Goal: Go to known website: Go to known website

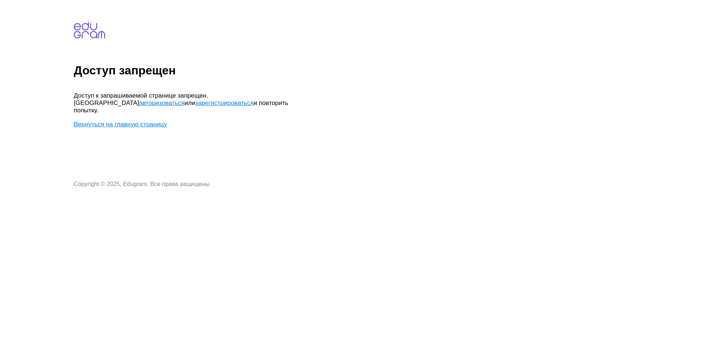
click at [152, 121] on link "Вернуться на главную страницу" at bounding box center [120, 124] width 93 height 7
click at [184, 100] on link "авторизоваться" at bounding box center [161, 103] width 45 height 7
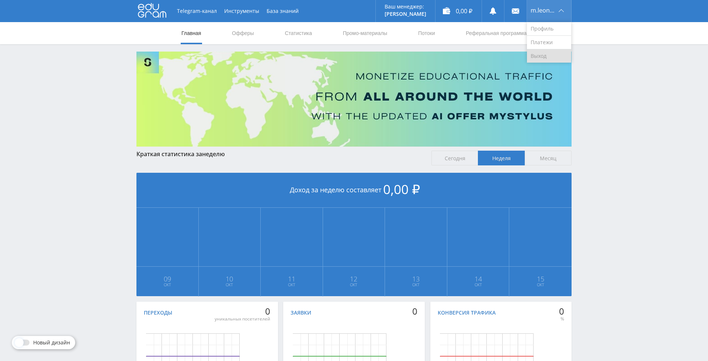
click at [538, 60] on link "Выход" at bounding box center [549, 55] width 44 height 13
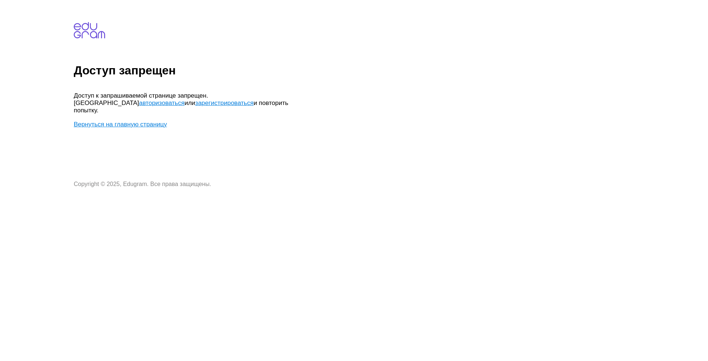
click at [184, 100] on link "авторизоваться" at bounding box center [161, 103] width 45 height 7
